Goal: Browse casually

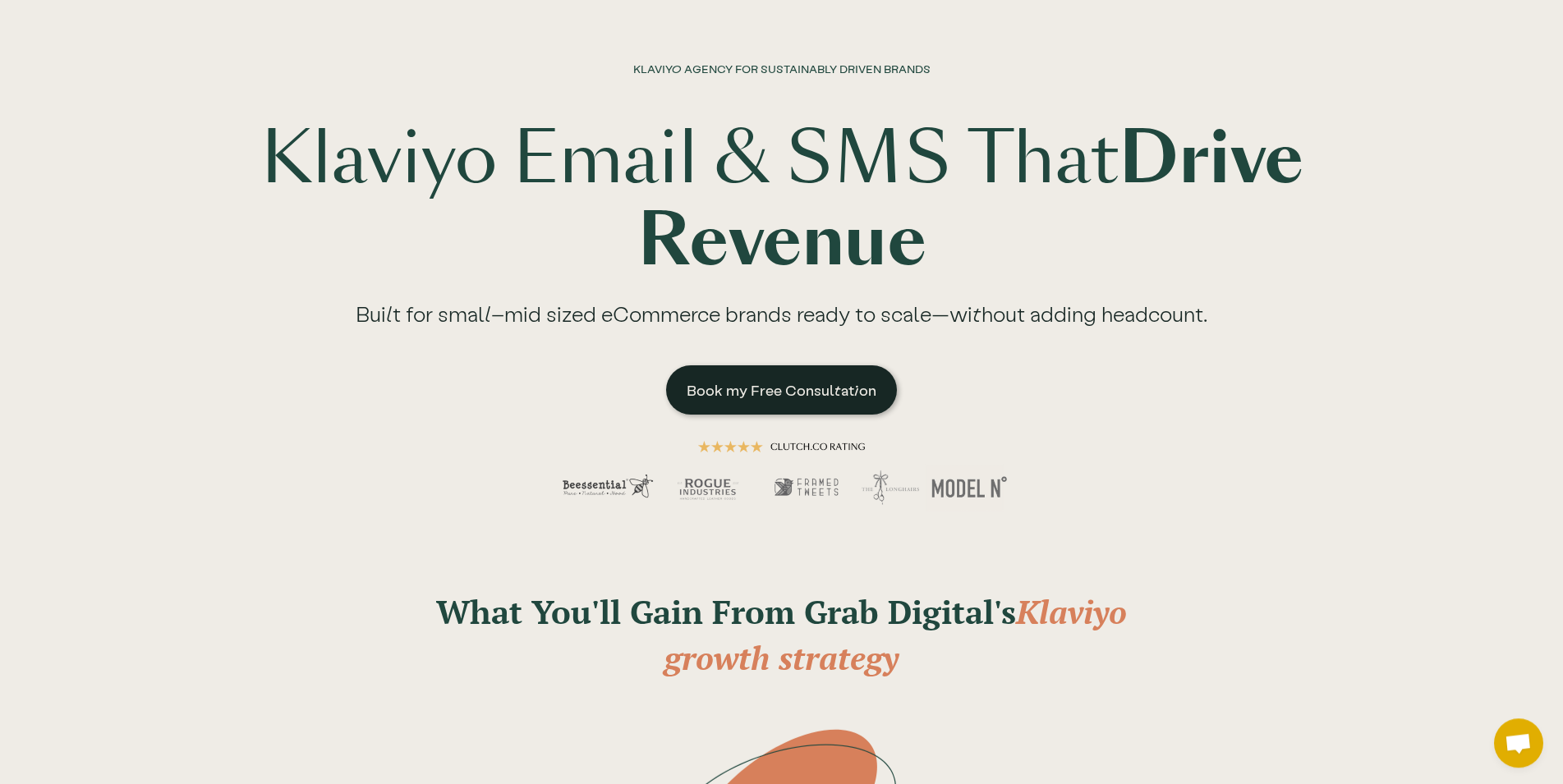
scroll to position [83, 0]
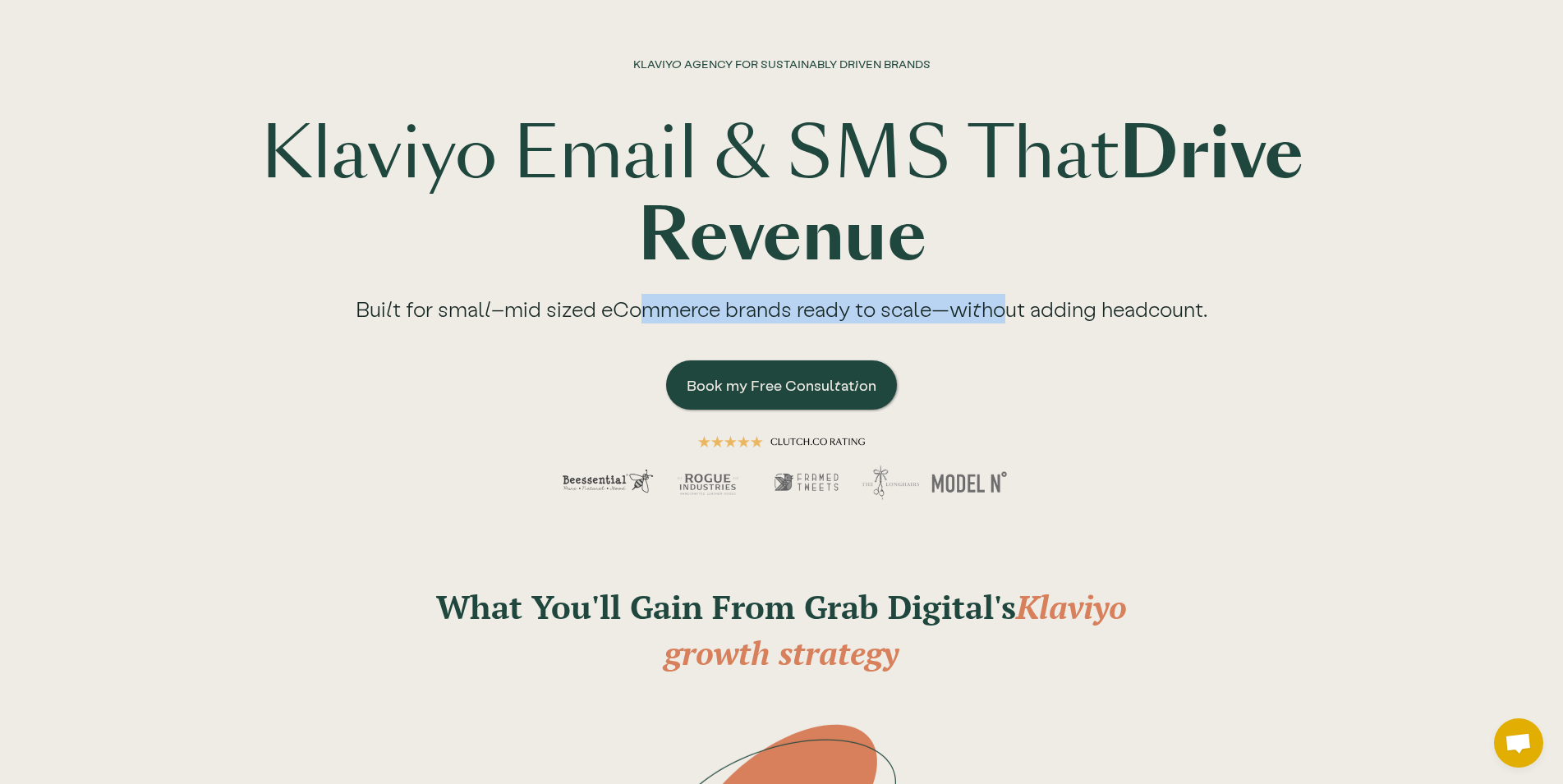
drag, startPoint x: 641, startPoint y: 314, endPoint x: 1011, endPoint y: 311, distance: 370.0
click at [1011, 311] on div "Built for small–mid sized eCommerce brands ready to scale—without adding headco…" at bounding box center [781, 314] width 917 height 74
click at [1118, 311] on div "Built for small–mid sized eCommerce brands ready to scale—without adding headco…" at bounding box center [781, 314] width 917 height 74
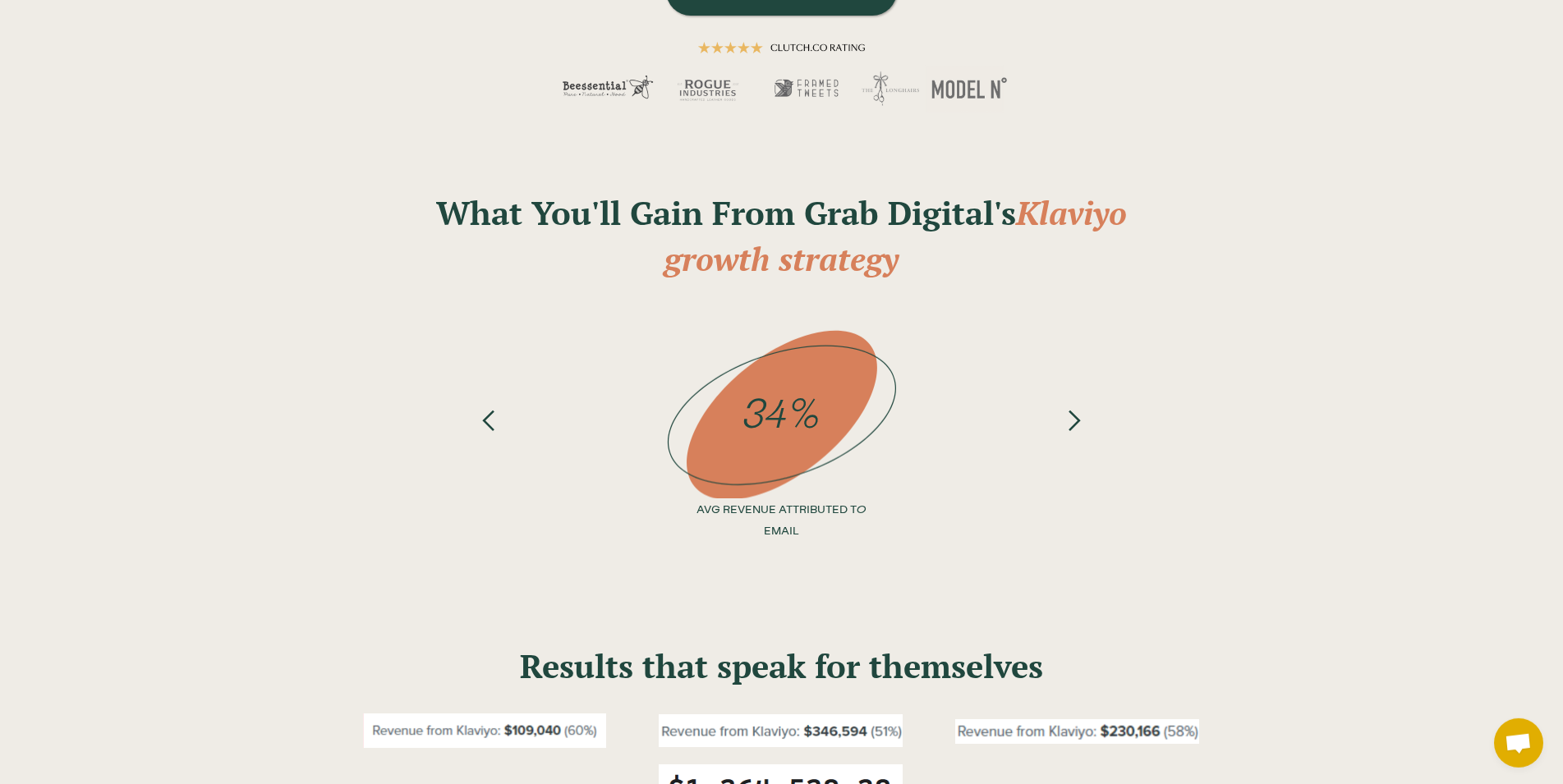
scroll to position [586, 0]
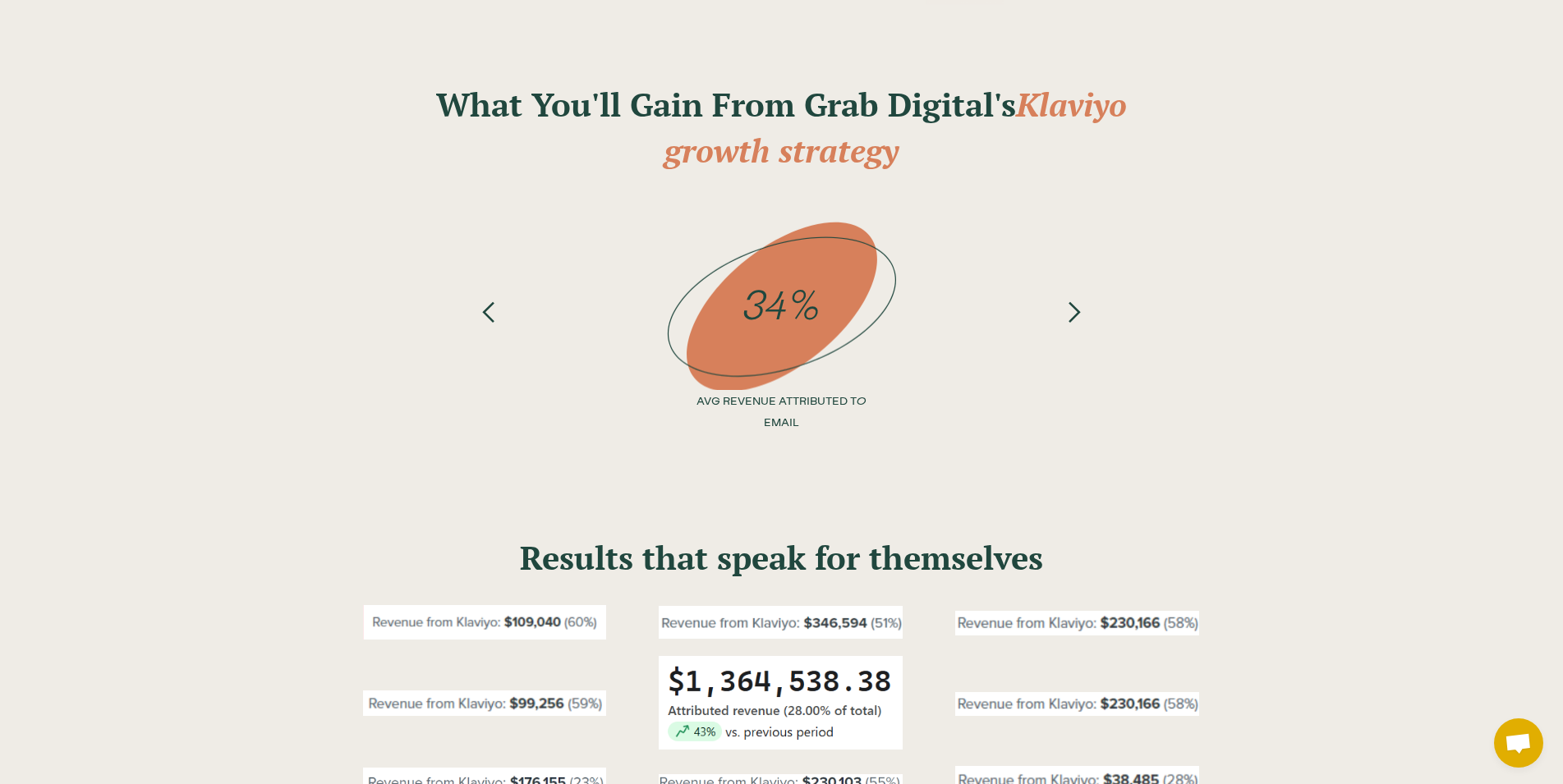
click at [1073, 301] on div "next slide" at bounding box center [1074, 257] width 24 height 86
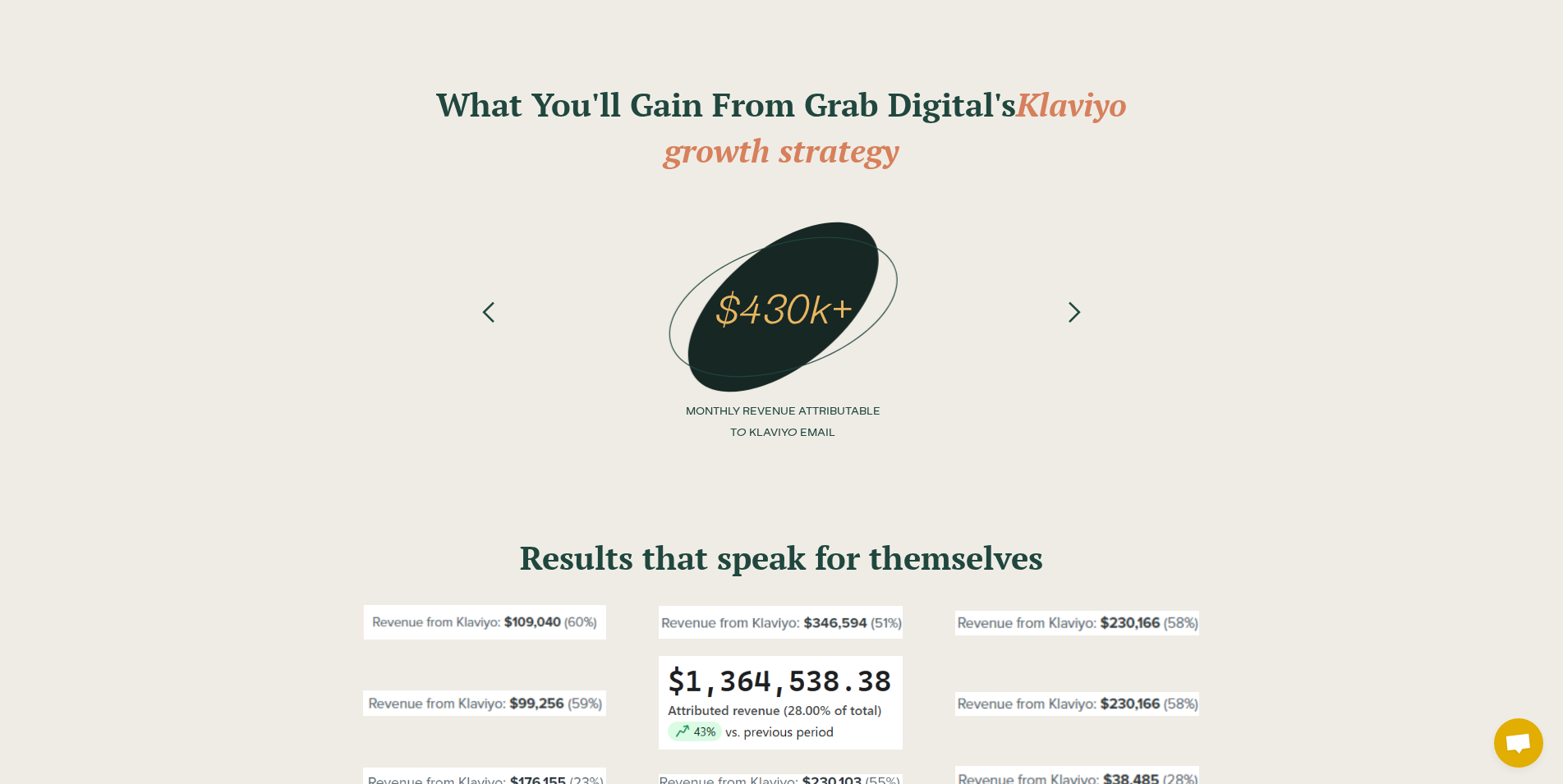
click at [1073, 301] on div "next slide" at bounding box center [1074, 257] width 24 height 86
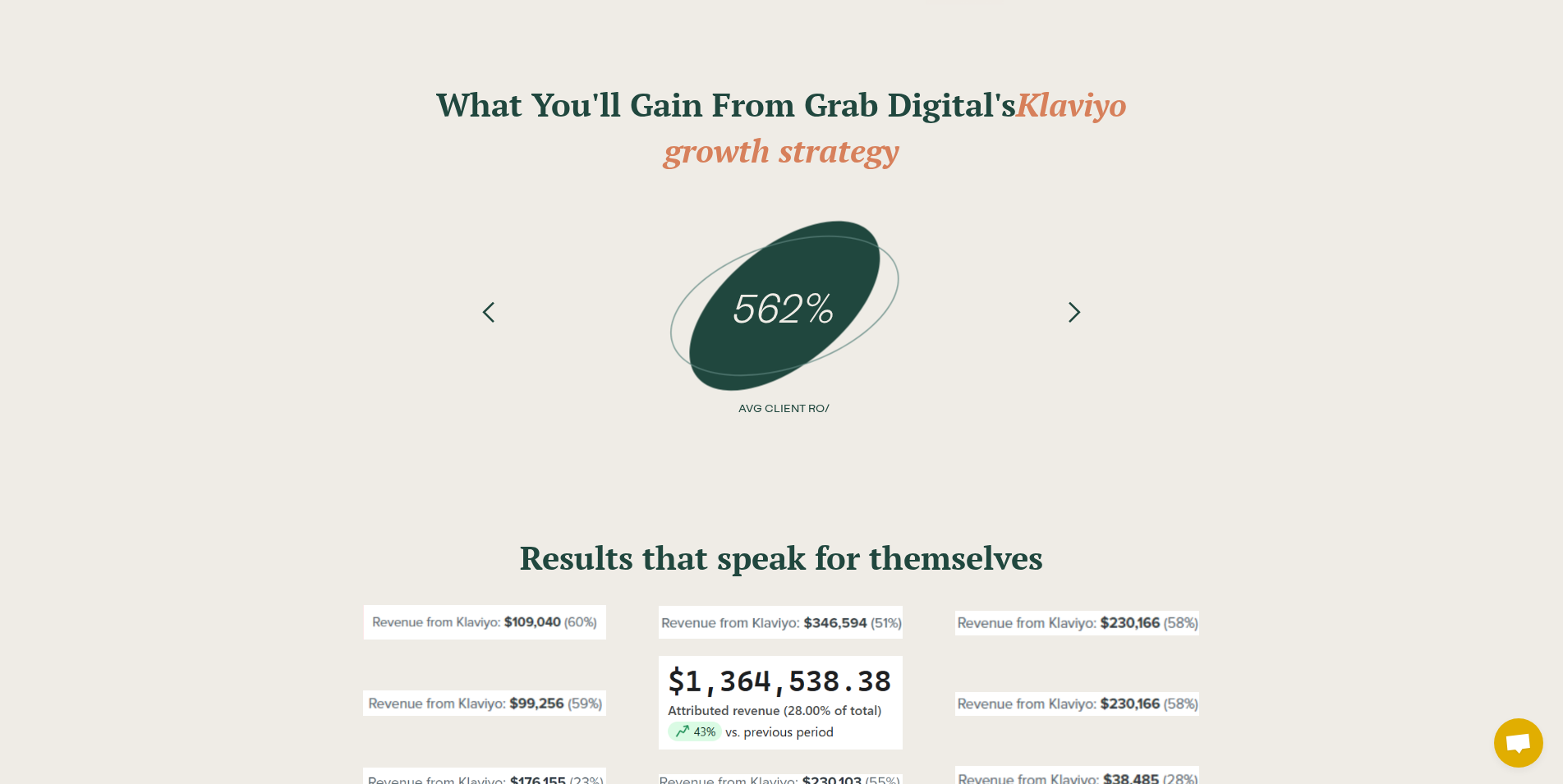
click at [1073, 301] on div "next slide" at bounding box center [1074, 257] width 24 height 86
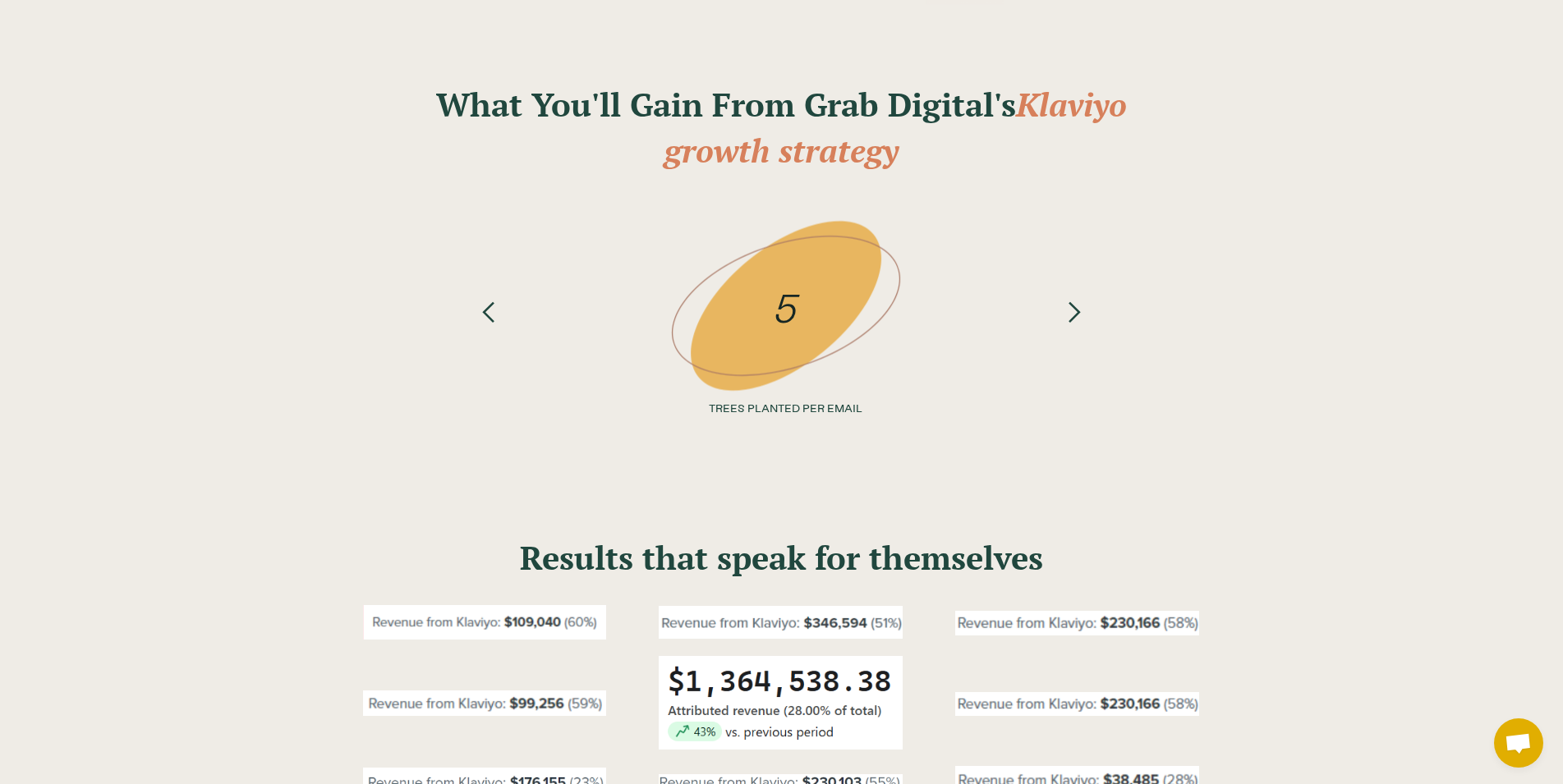
click at [1073, 301] on div "next slide" at bounding box center [1074, 257] width 24 height 86
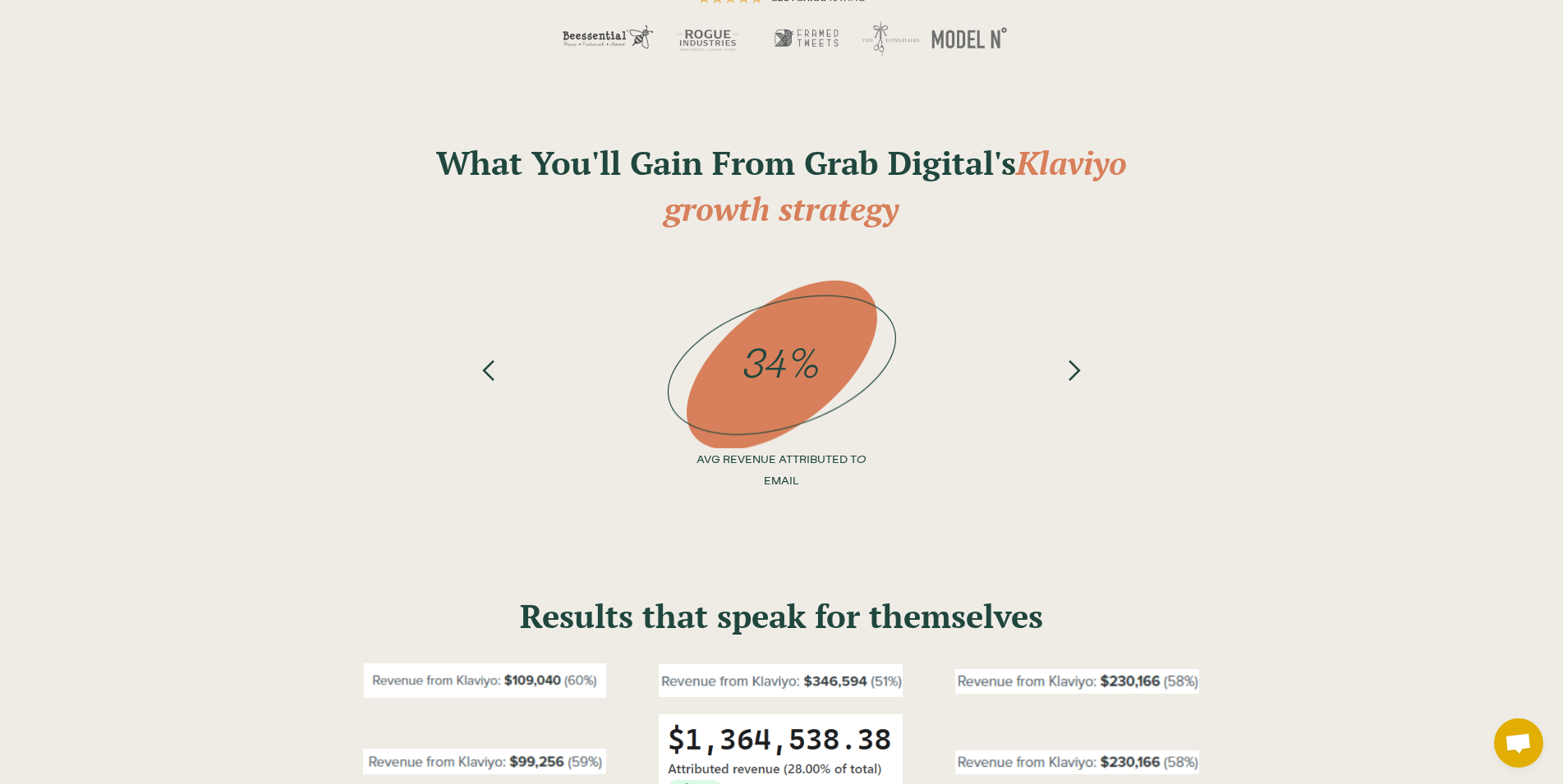
scroll to position [0, 0]
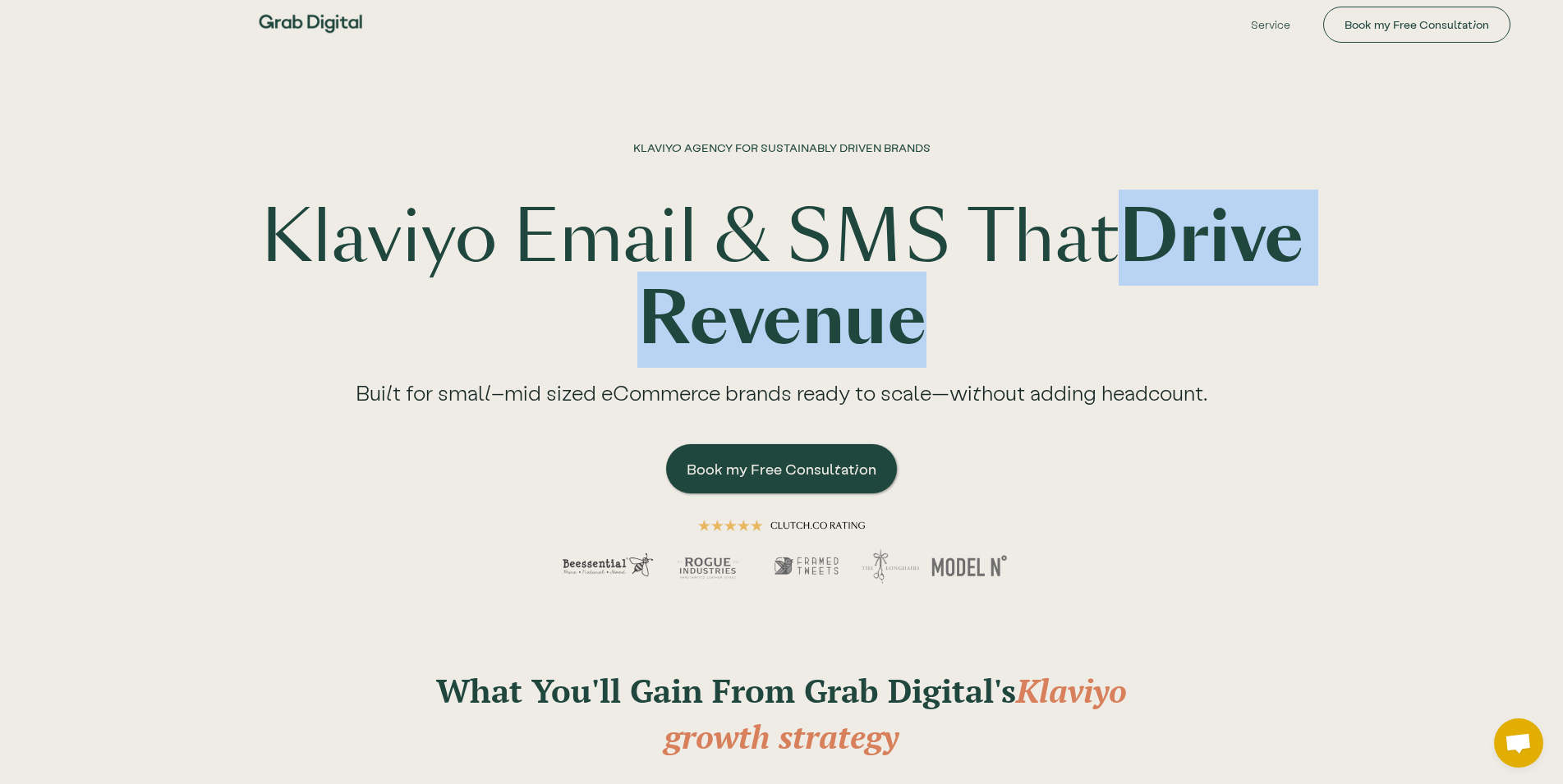
drag, startPoint x: 1000, startPoint y: 317, endPoint x: 548, endPoint y: 323, distance: 452.0
click at [637, 323] on strong "Drive Revenue" at bounding box center [971, 278] width 667 height 178
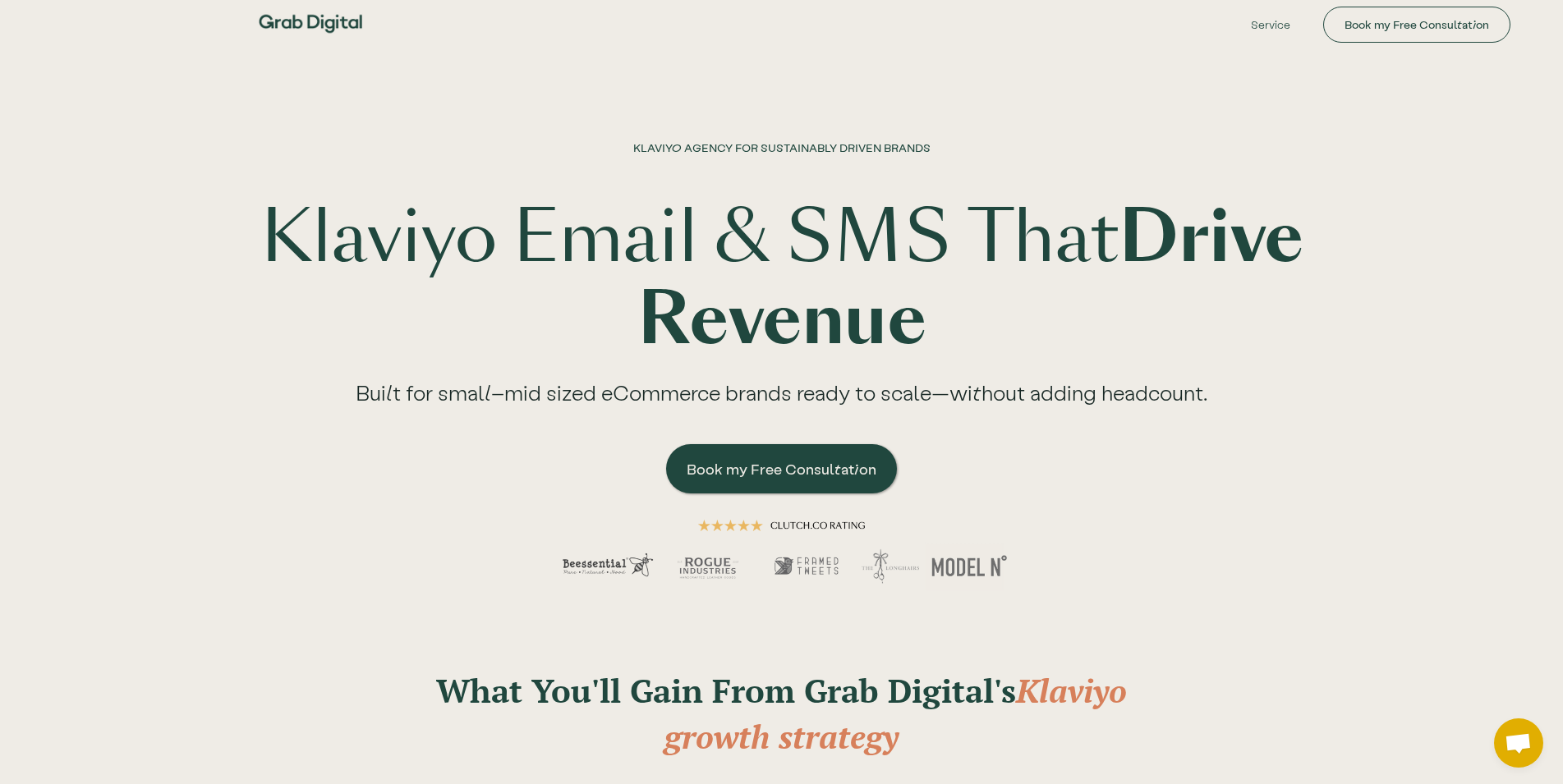
click at [637, 320] on strong "Drive Revenue" at bounding box center [971, 278] width 667 height 178
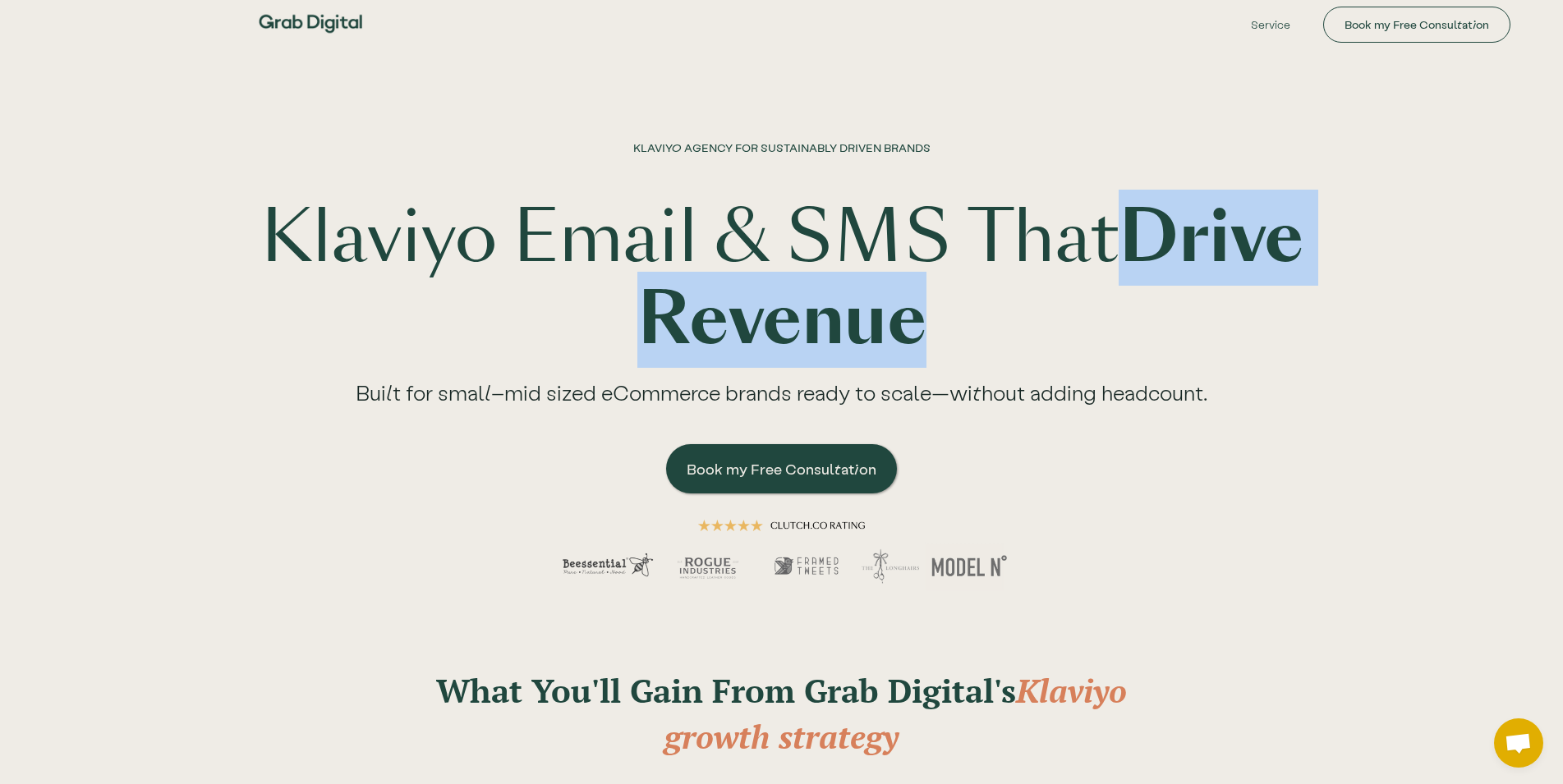
drag, startPoint x: 576, startPoint y: 320, endPoint x: 1181, endPoint y: 327, distance: 605.0
click at [1181, 327] on h1 "Klaviyo Email & SMS That Drive Revenue" at bounding box center [782, 279] width 1052 height 164
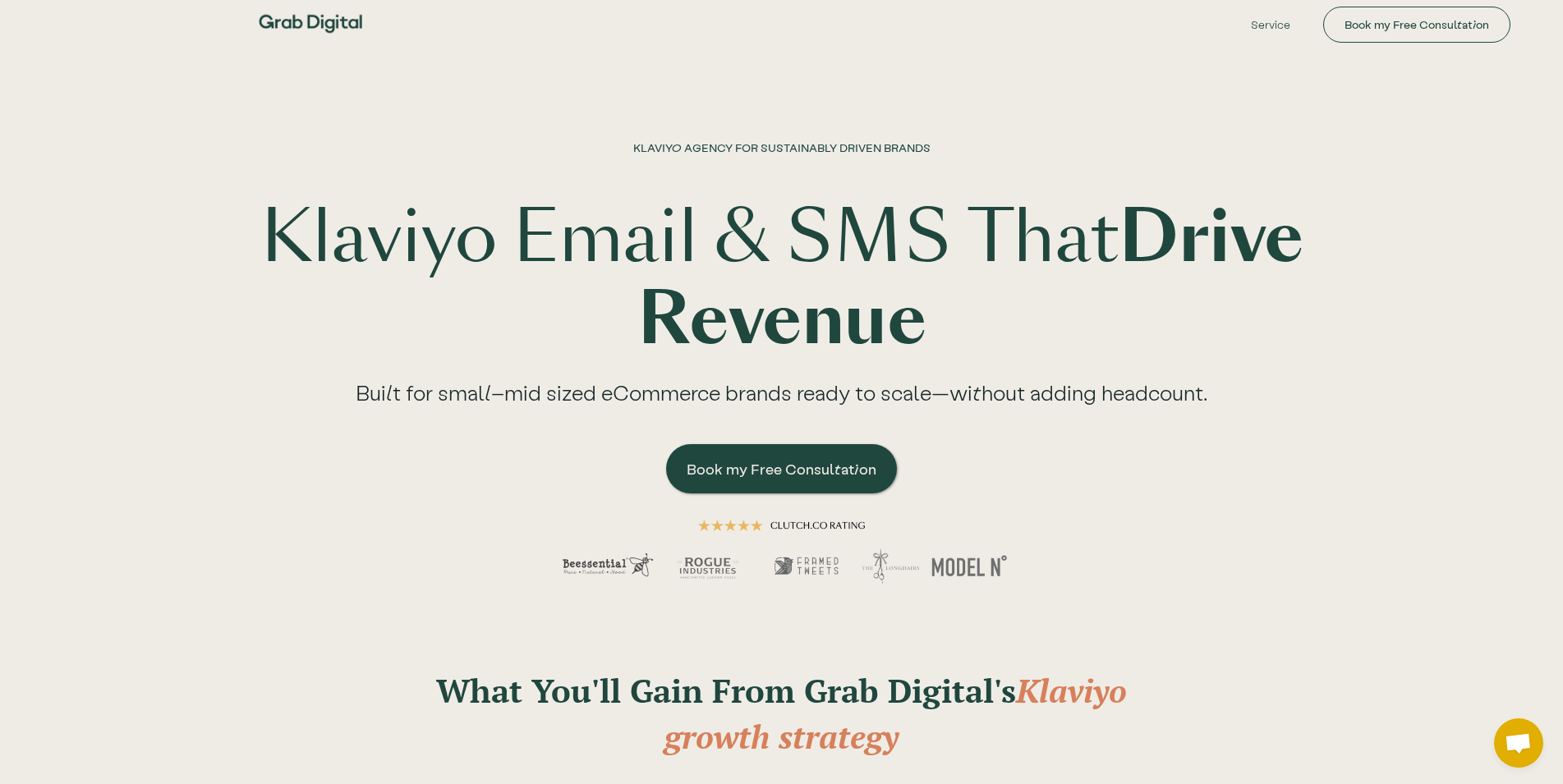
click at [1181, 327] on h1 "Klaviyo Email & SMS That Drive Revenue" at bounding box center [782, 279] width 1052 height 164
drag, startPoint x: 1063, startPoint y: 237, endPoint x: 1232, endPoint y: 276, distance: 173.4
click at [1232, 276] on h1 "Klaviyo Email & SMS That Drive Revenue" at bounding box center [782, 279] width 1052 height 164
click at [1229, 286] on h1 "Klaviyo Email & SMS That Drive Revenue" at bounding box center [782, 279] width 1052 height 164
click at [667, 252] on h1 "Klaviyo Email & SMS That Drive Revenue" at bounding box center [782, 279] width 1052 height 164
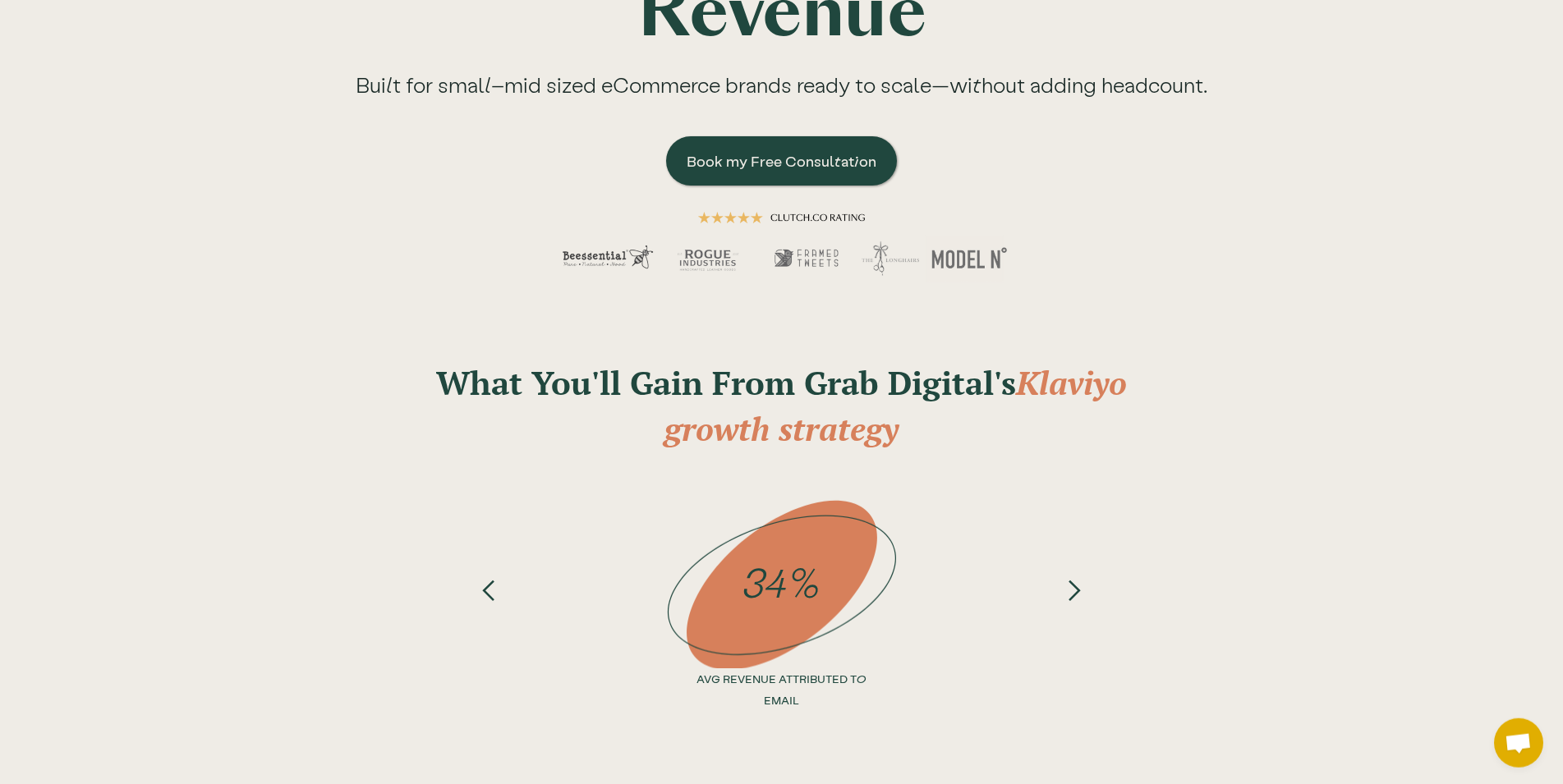
scroll to position [335, 0]
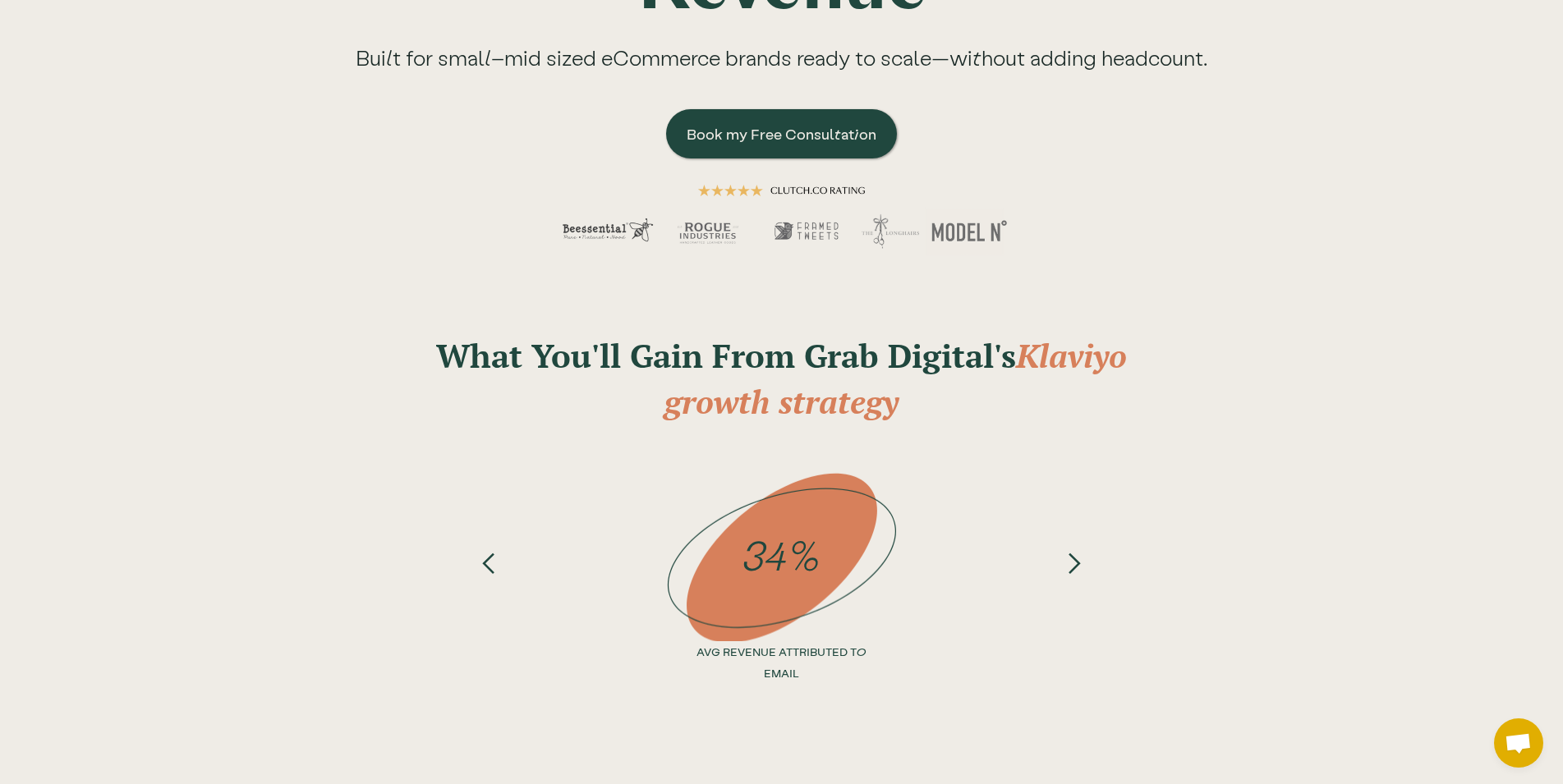
drag, startPoint x: 767, startPoint y: 354, endPoint x: 911, endPoint y: 390, distance: 148.4
click at [911, 390] on h2 "What You'll Gain From Grab Digital's Klaviyo growth strategy" at bounding box center [782, 378] width 772 height 92
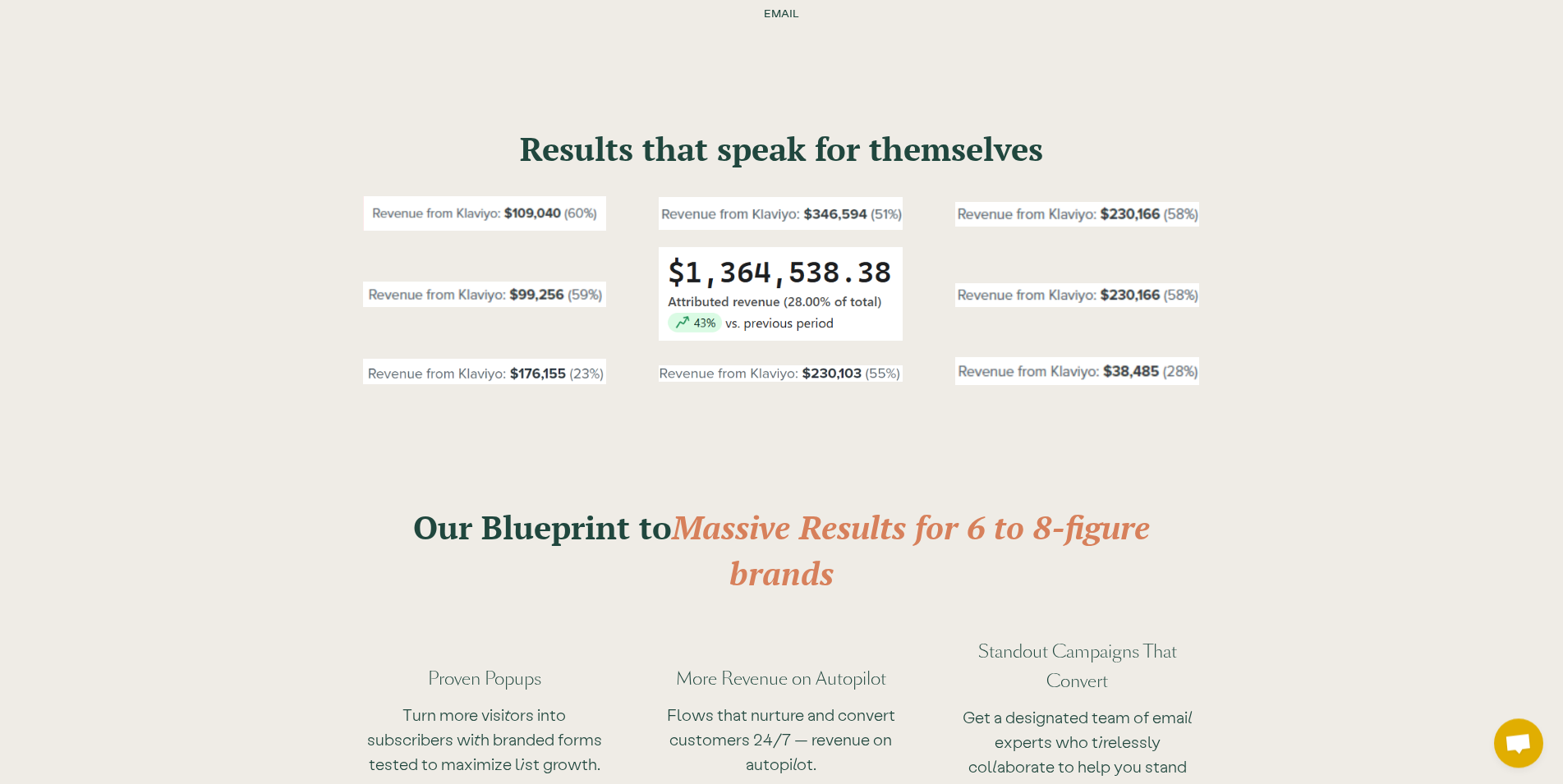
scroll to position [1005, 0]
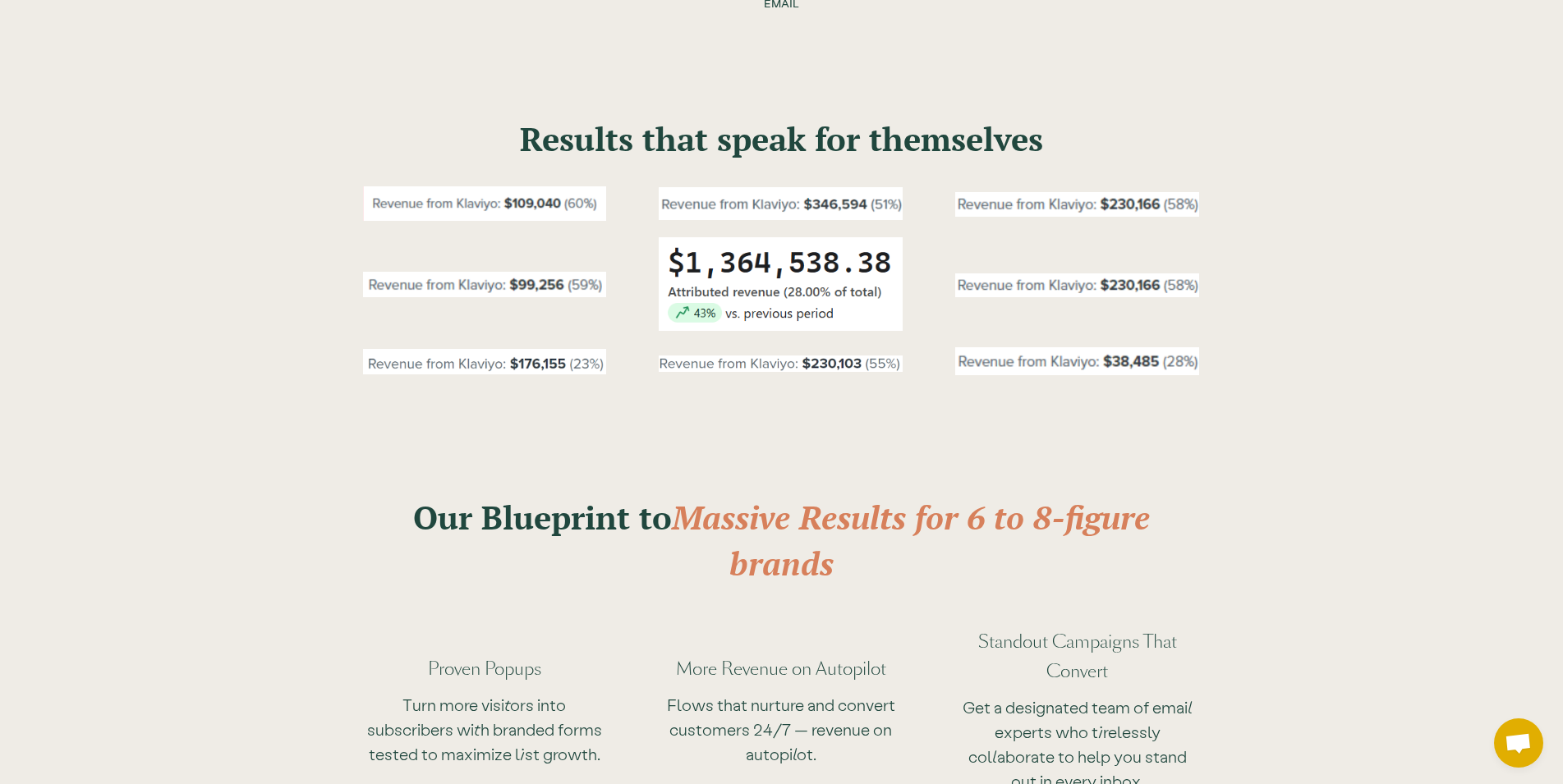
click at [1194, 559] on div "Our Blueprint to Massive Results for 6 to 8-figure brands Proven Popups Turn mo…" at bounding box center [782, 714] width 1052 height 577
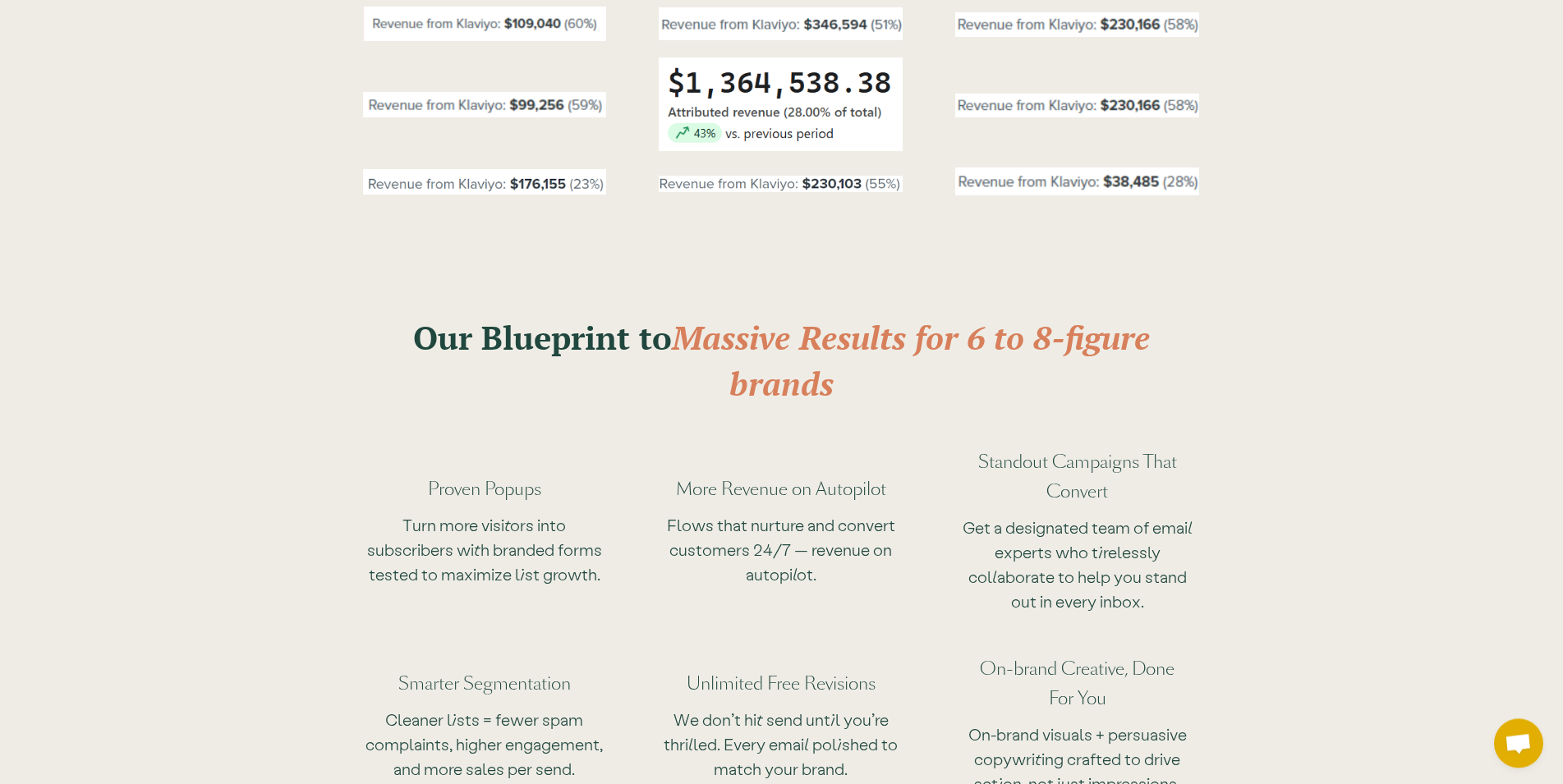
scroll to position [1257, 0]
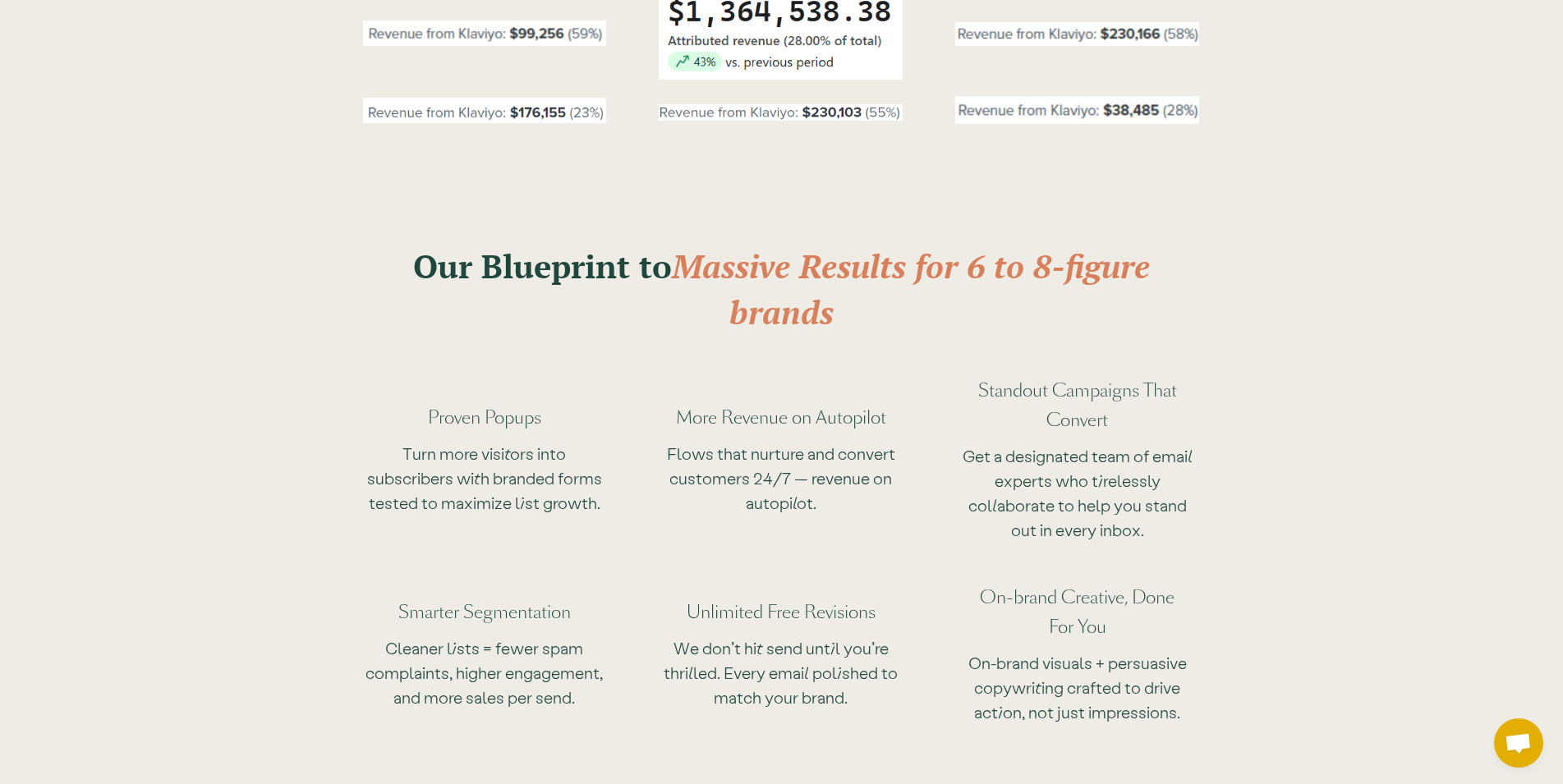
click at [698, 164] on div "Our Blueprint to Massive Results for 6 to 8-figure brands Proven Popups Turn mo…" at bounding box center [781, 433] width 1563 height 638
